Goal: Check status: Check status

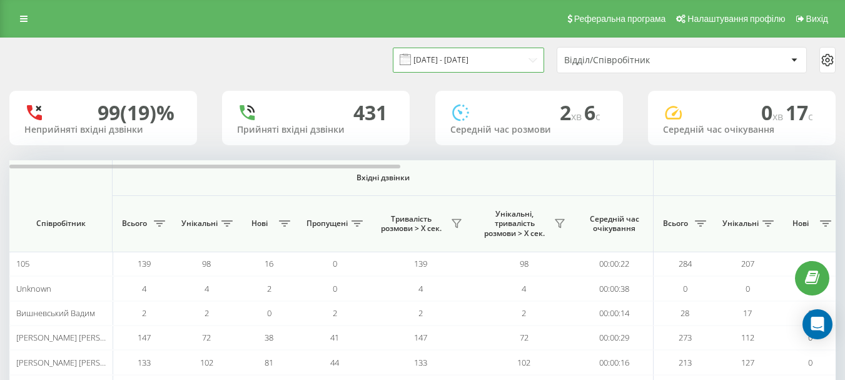
click at [520, 63] on input "[DATE] - [DATE]" at bounding box center [468, 60] width 151 height 24
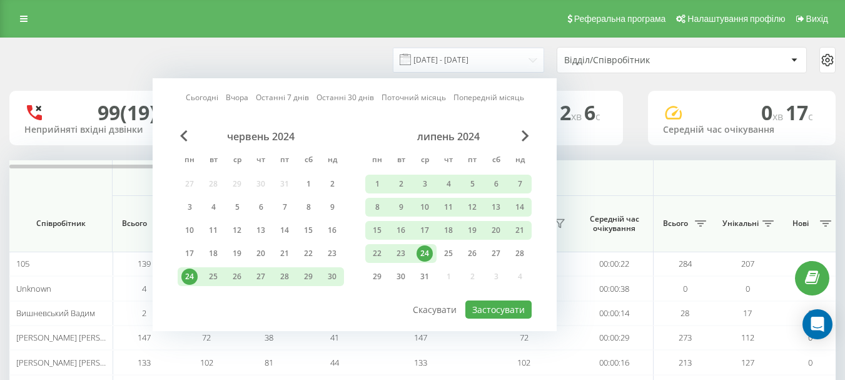
click at [205, 94] on link "Сьогодні" at bounding box center [202, 97] width 33 height 12
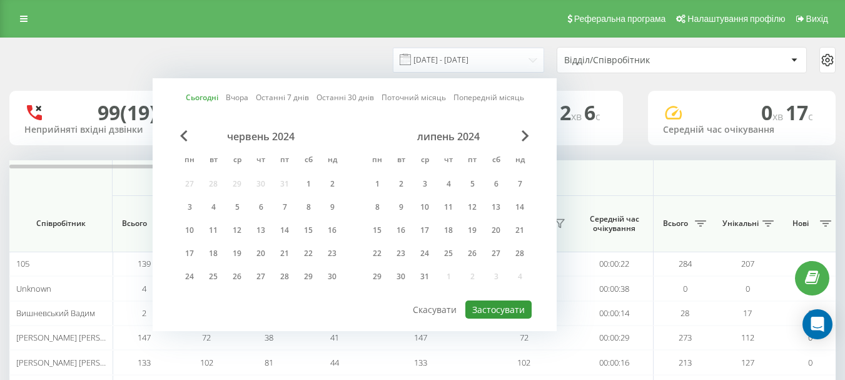
click at [502, 307] on button "Застосувати" at bounding box center [498, 309] width 66 height 18
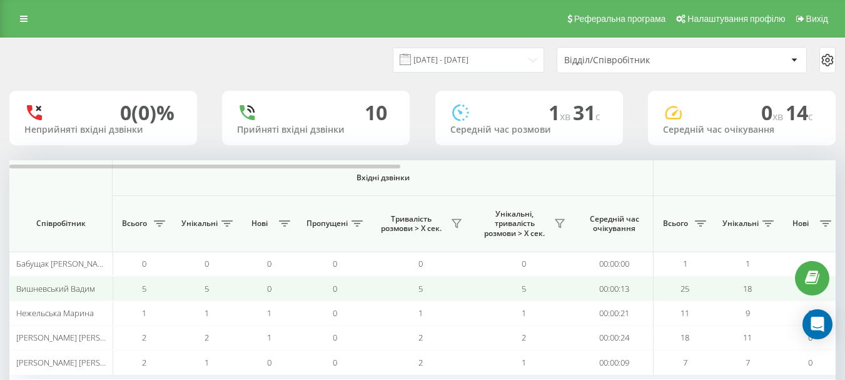
click at [298, 288] on td "0" at bounding box center [269, 288] width 63 height 24
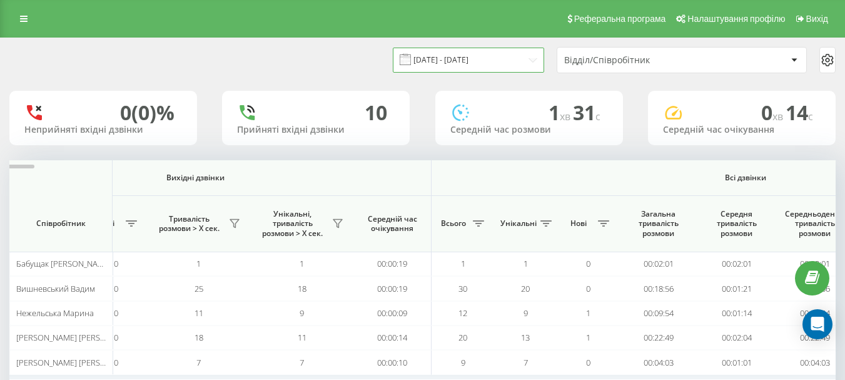
click at [533, 56] on input "[DATE] - [DATE]" at bounding box center [468, 60] width 151 height 24
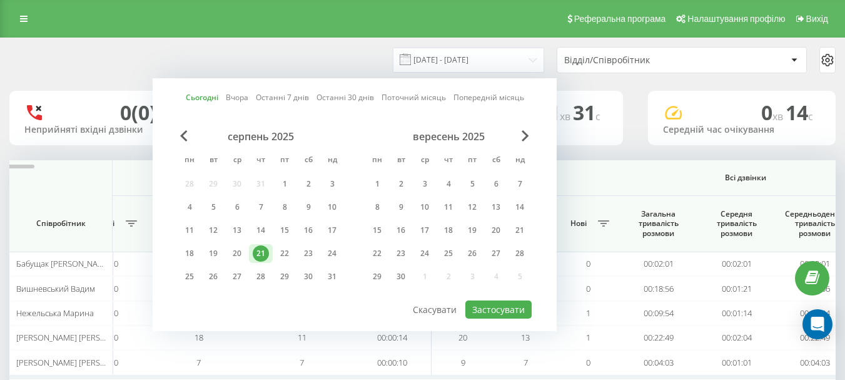
click at [424, 100] on link "Поточний місяць" at bounding box center [414, 97] width 64 height 12
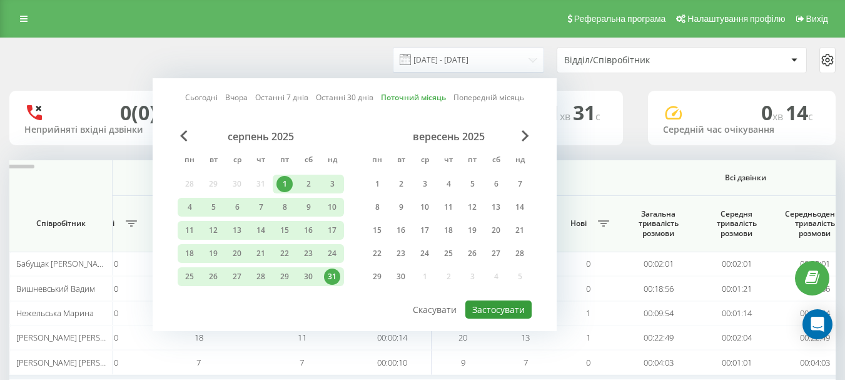
click at [505, 311] on button "Застосувати" at bounding box center [498, 309] width 66 height 18
type input "[DATE] - [DATE]"
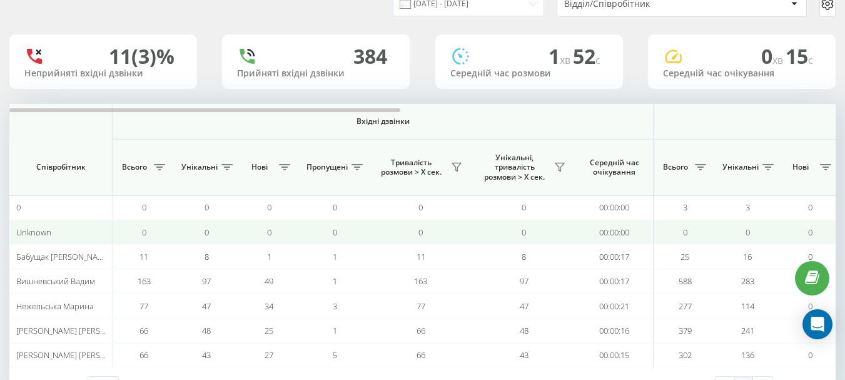
scroll to position [105, 0]
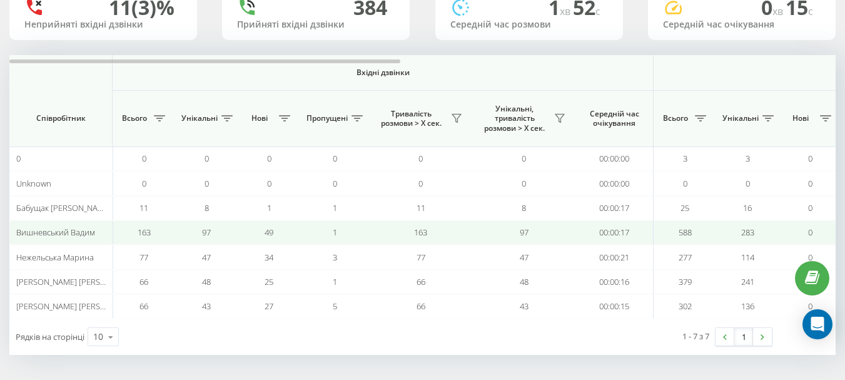
click at [607, 231] on td "00:00:17" at bounding box center [614, 232] width 78 height 24
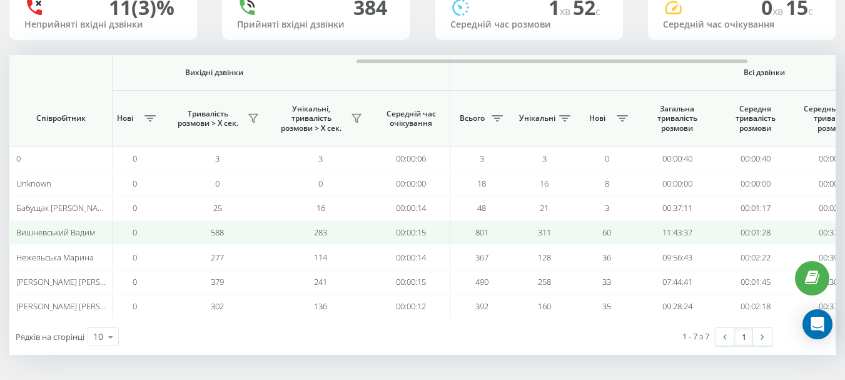
scroll to position [0, 694]
